Goal: Download file/media

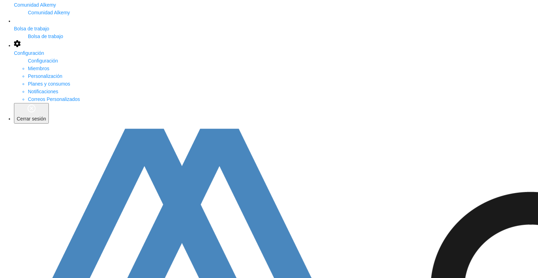
scroll to position [147, 0]
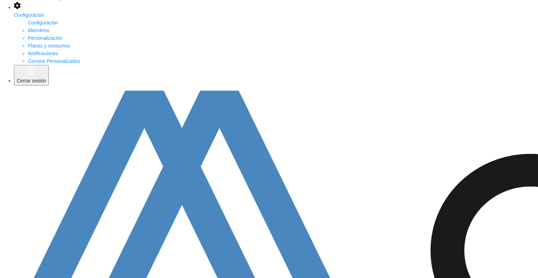
scroll to position [183, 0]
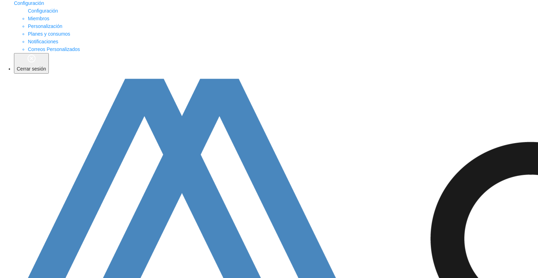
scroll to position [183, 0]
